Goal: Task Accomplishment & Management: Complete application form

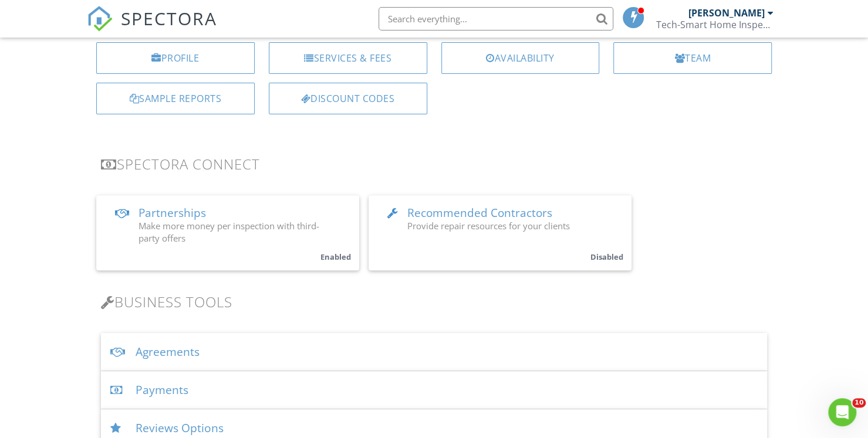
click at [154, 356] on div "Agreements" at bounding box center [434, 352] width 666 height 38
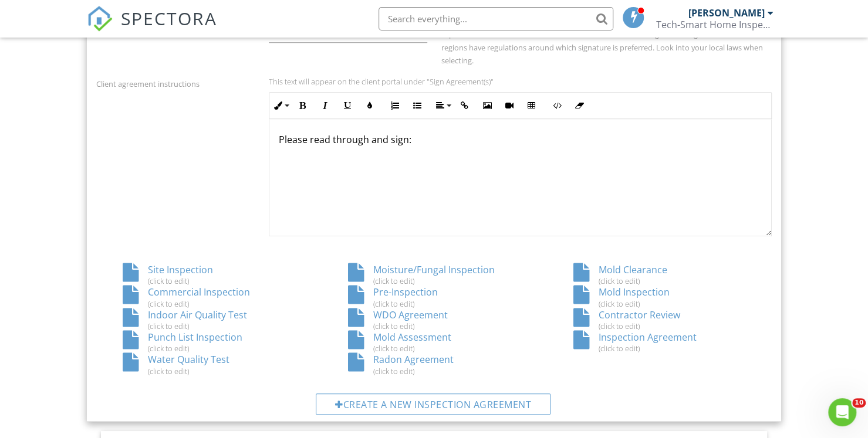
scroll to position [515, 0]
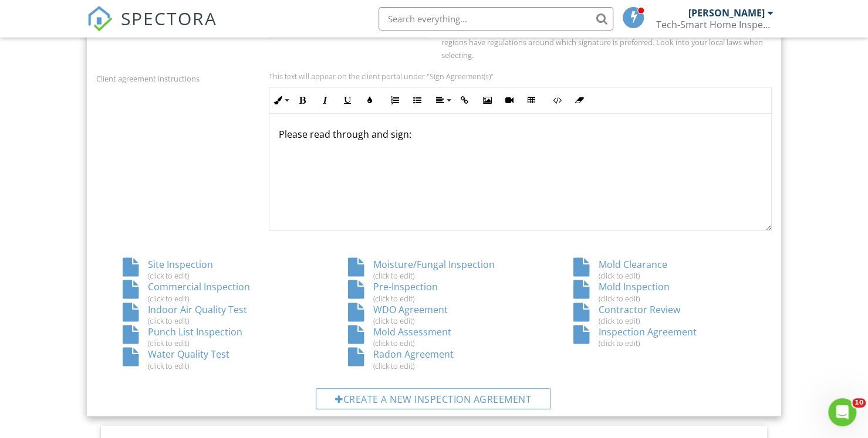
click at [396, 332] on div "Mold Assessment (click to edit)" at bounding box center [434, 337] width 225 height 22
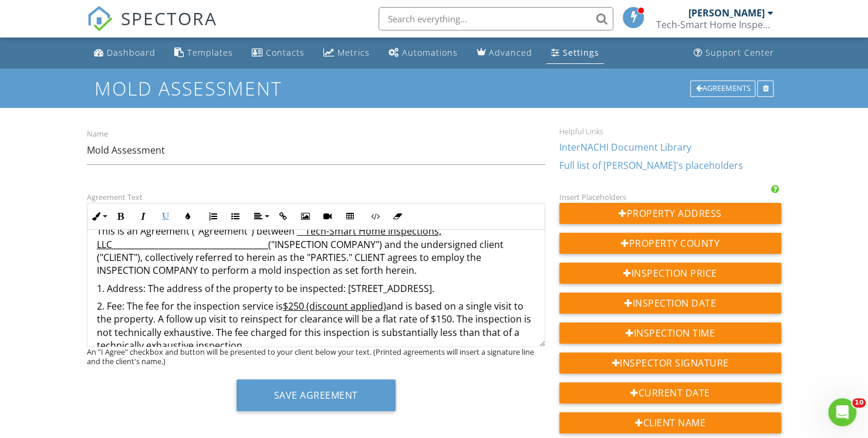
click at [299, 305] on u "$250 (discount applied)" at bounding box center [334, 306] width 103 height 13
click at [442, 321] on p "2. Fee: The fee for the inspection service is $200 (discount applied) and is ba…" at bounding box center [316, 326] width 438 height 53
click at [439, 290] on p "1. Address: The address of the property to be inspected: 672 Providence Street,…" at bounding box center [316, 288] width 438 height 13
click at [505, 290] on p "1. Address: The address of the property to be inspected: 140 Mt Hope Drive, Alb…" at bounding box center [316, 288] width 438 height 13
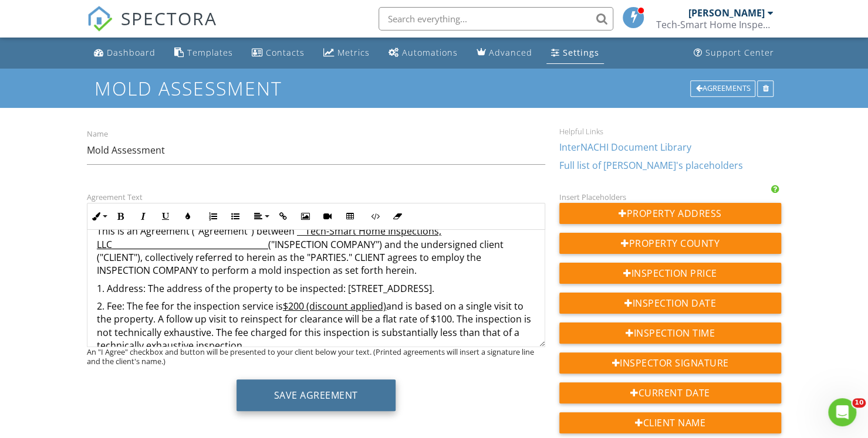
click at [297, 400] on button "Save Agreement" at bounding box center [315, 396] width 159 height 32
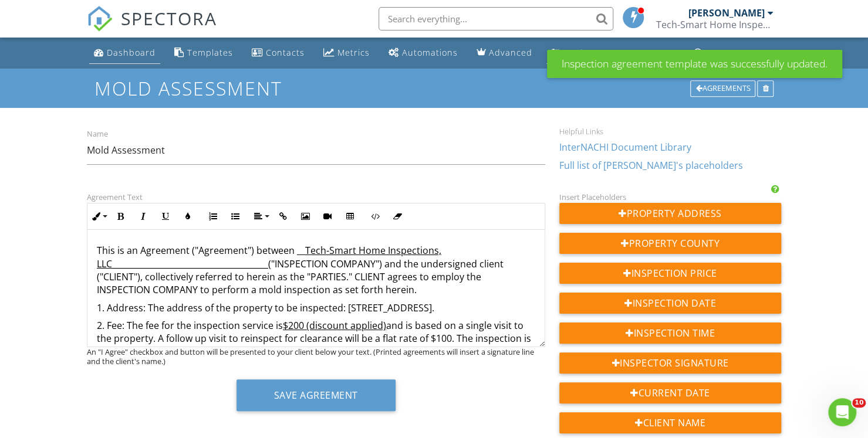
click at [128, 59] on link "Dashboard" at bounding box center [124, 53] width 71 height 22
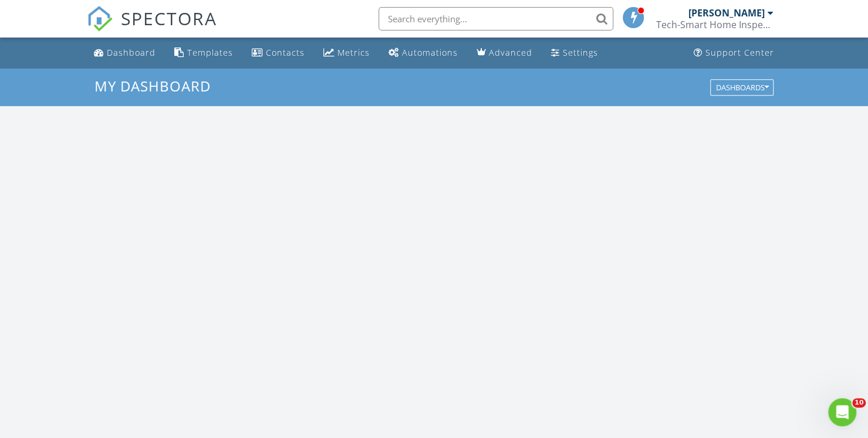
scroll to position [1086, 886]
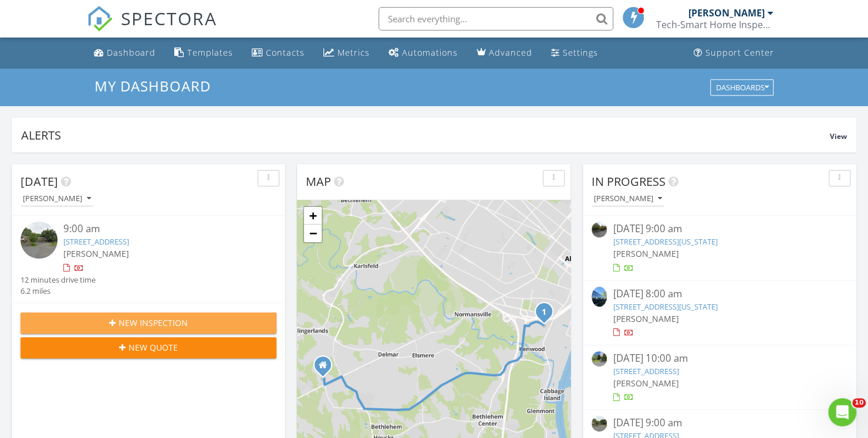
click at [155, 329] on button "New Inspection" at bounding box center [149, 323] width 256 height 21
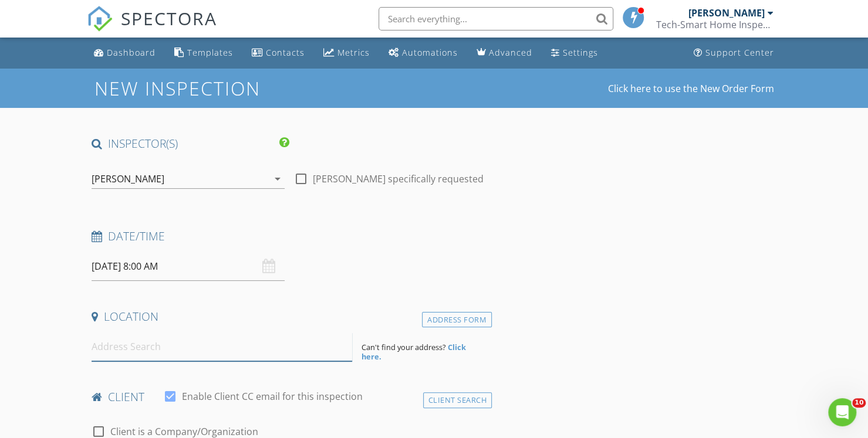
click at [114, 353] on input at bounding box center [222, 347] width 261 height 29
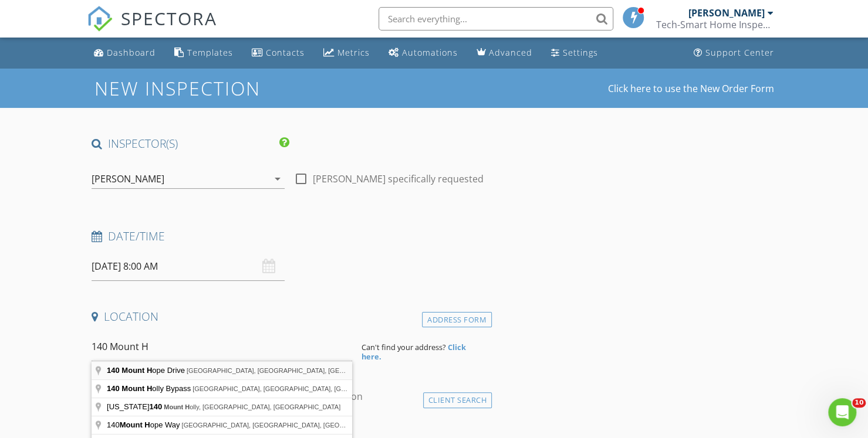
type input "[STREET_ADDRESS]"
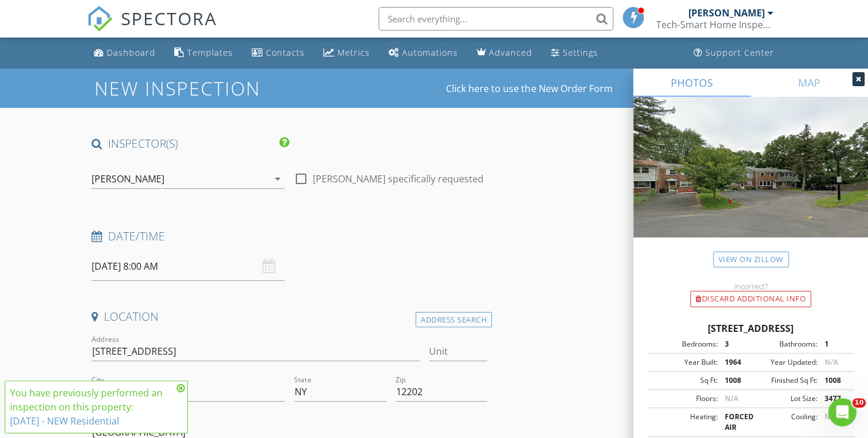
scroll to position [513, 0]
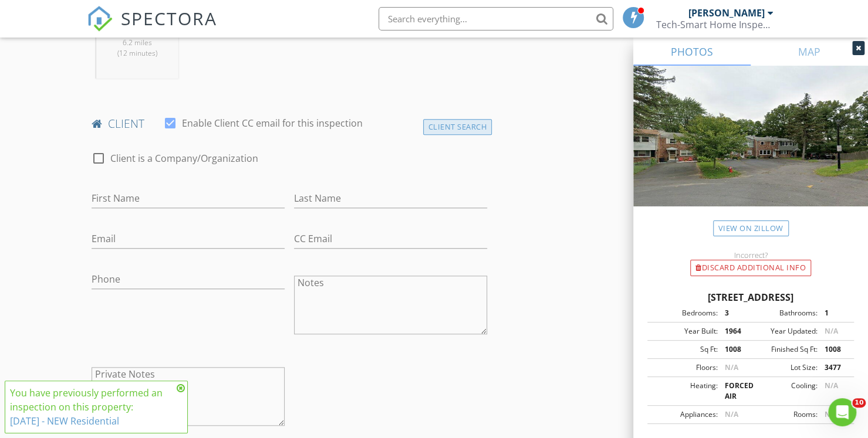
click at [446, 121] on div "Client Search" at bounding box center [457, 127] width 69 height 16
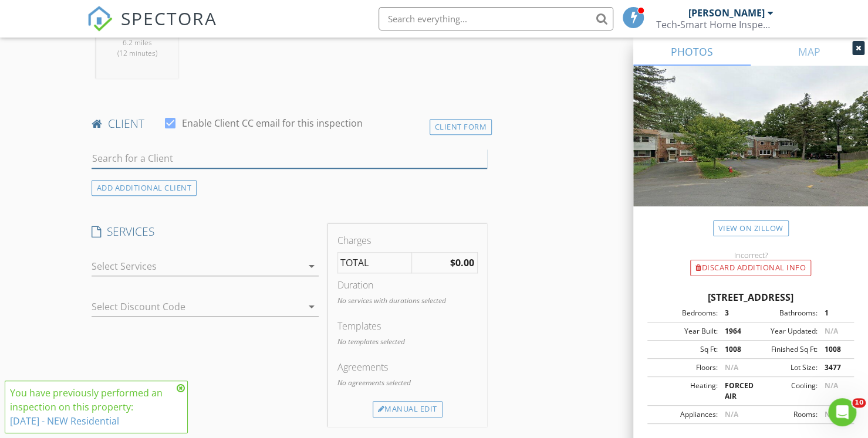
click at [281, 160] on input "text" at bounding box center [290, 158] width 396 height 19
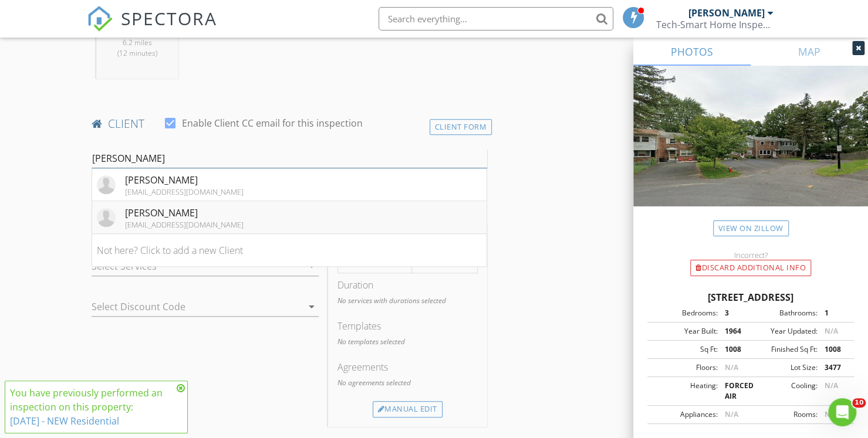
type input "[PERSON_NAME]"
click at [163, 215] on div "[PERSON_NAME]" at bounding box center [184, 213] width 119 height 14
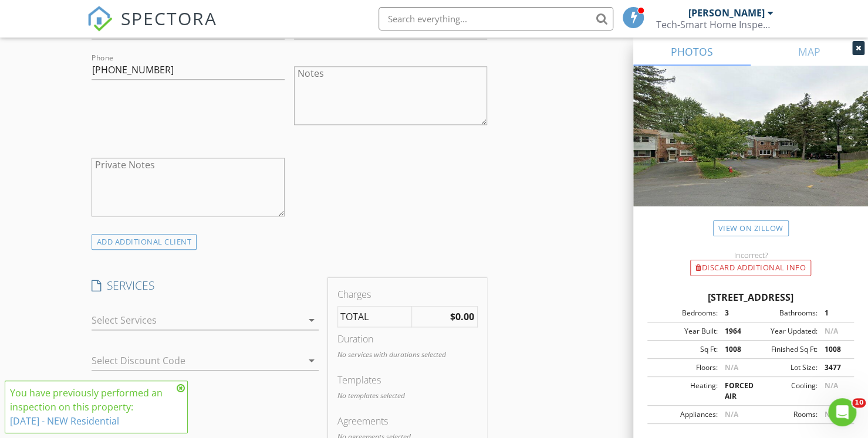
scroll to position [749, 0]
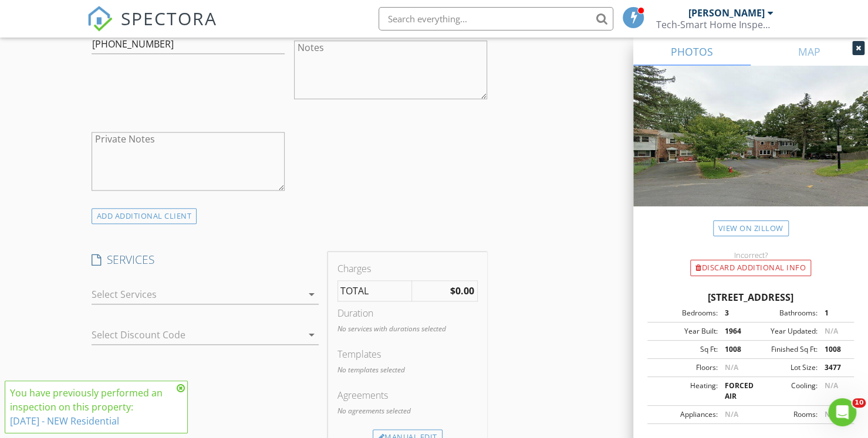
click at [144, 295] on div at bounding box center [197, 294] width 211 height 19
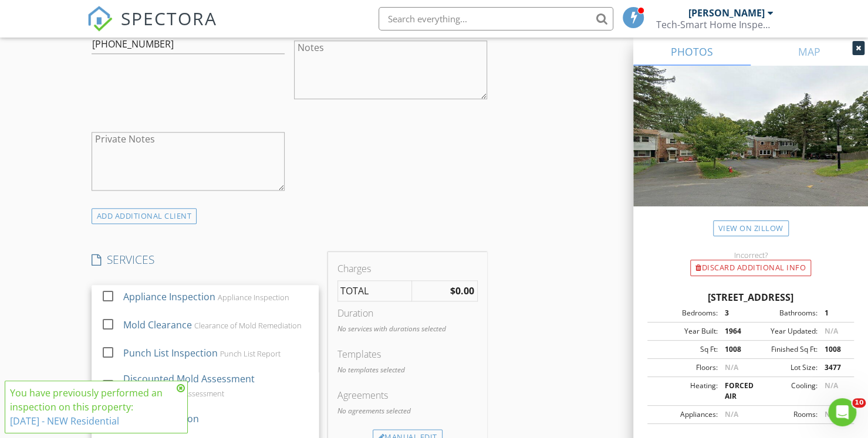
click at [178, 390] on icon at bounding box center [181, 388] width 8 height 9
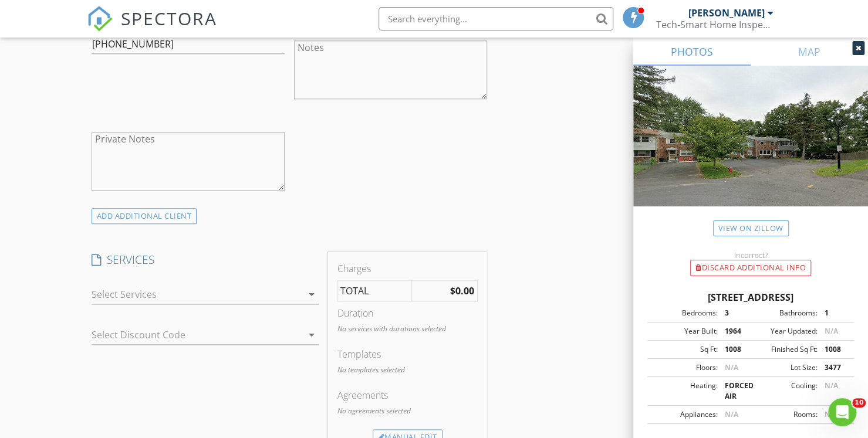
click at [258, 294] on div at bounding box center [197, 294] width 211 height 19
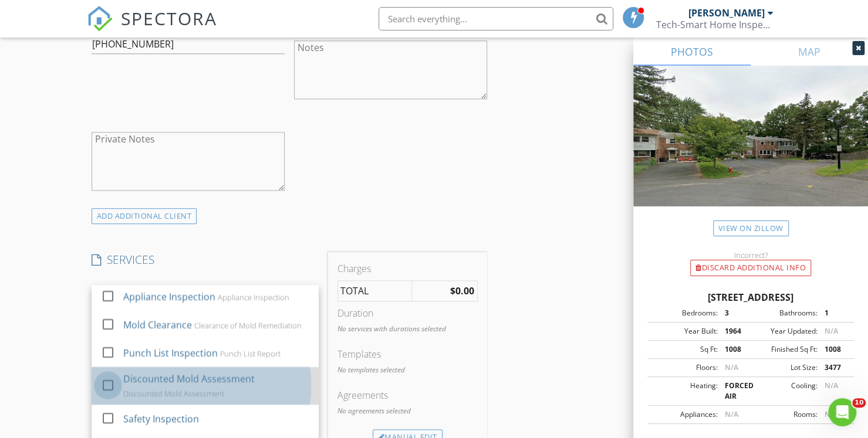
click at [112, 382] on div at bounding box center [108, 386] width 20 height 20
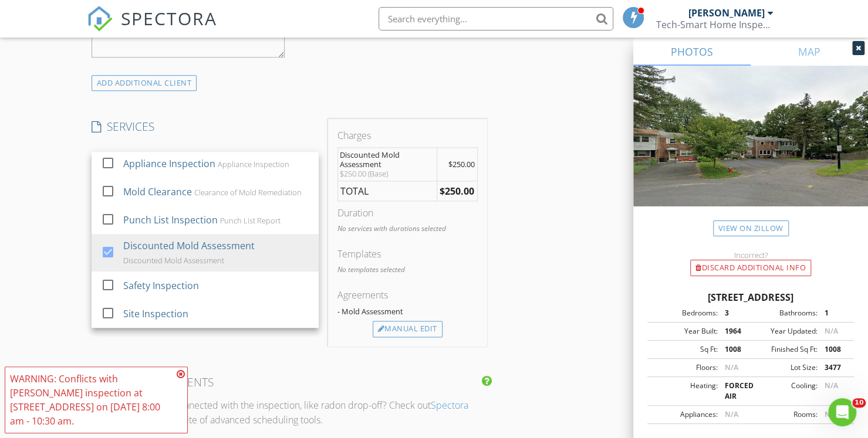
scroll to position [883, 0]
click at [408, 325] on div "Manual Edit" at bounding box center [408, 328] width 70 height 16
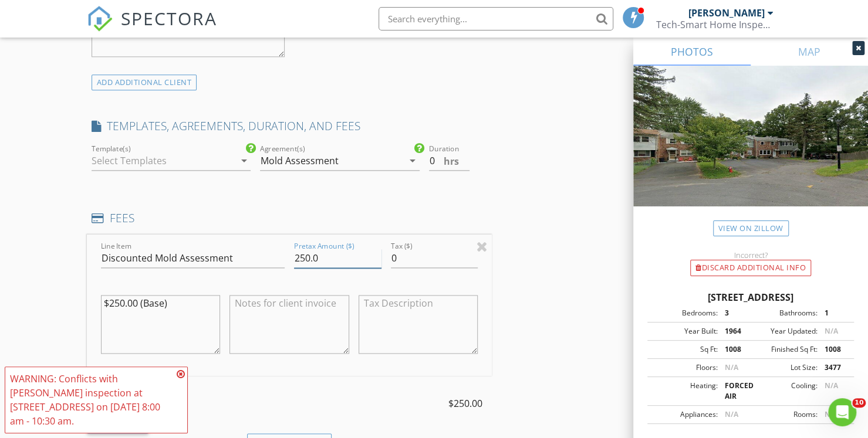
click at [305, 252] on input "250.0" at bounding box center [337, 258] width 87 height 19
type input "200.0"
click at [280, 307] on textarea at bounding box center [288, 324] width 119 height 59
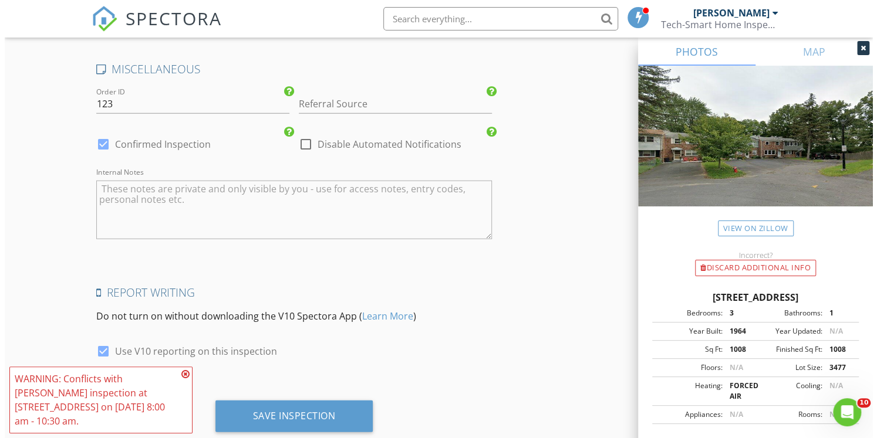
scroll to position [1775, 0]
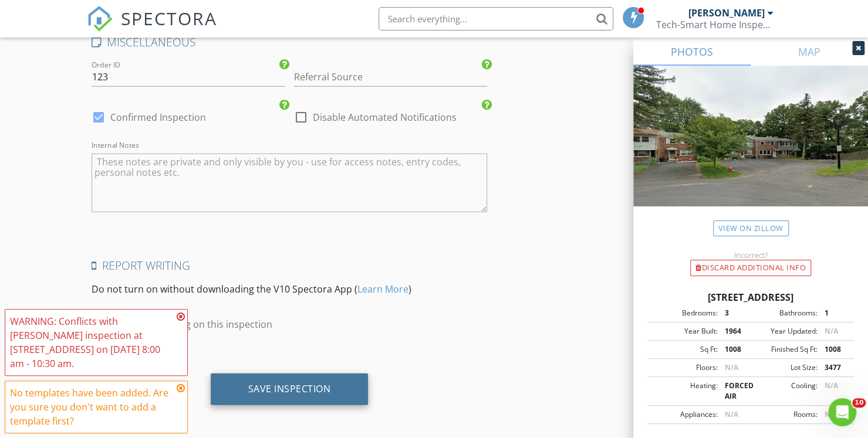
type textarea "Discount Applied"
click at [273, 383] on div "Save Inspection" at bounding box center [289, 389] width 83 height 12
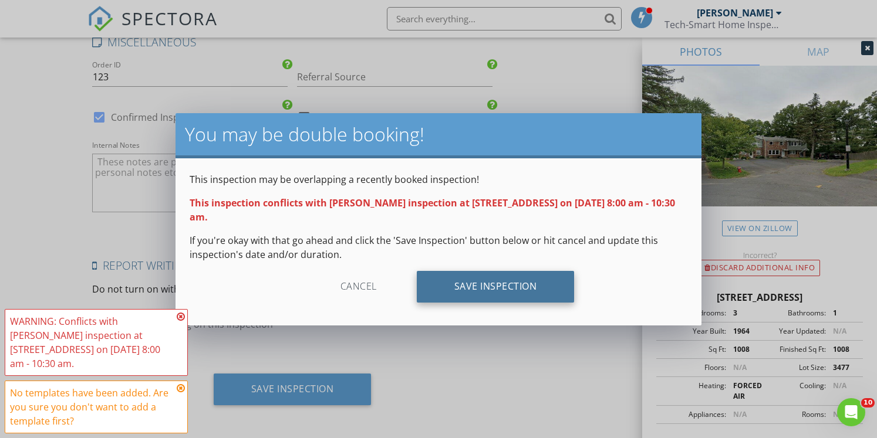
click at [484, 282] on div "Save Inspection" at bounding box center [496, 287] width 158 height 32
